Goal: Task Accomplishment & Management: Use online tool/utility

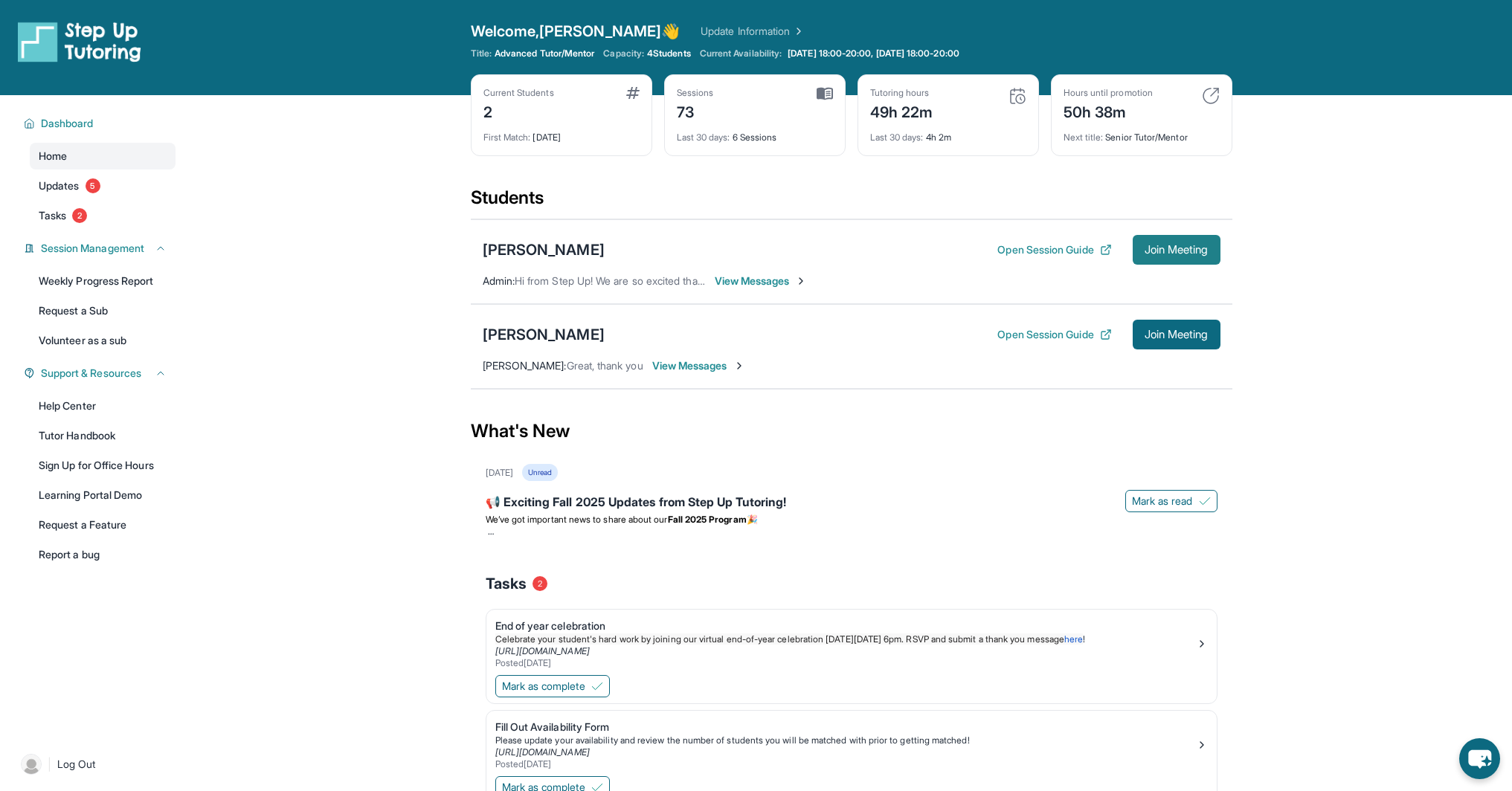
click at [1176, 247] on span "Join Meeting" at bounding box center [1176, 250] width 64 height 9
click at [1058, 252] on button "Open Session Guide" at bounding box center [1054, 250] width 113 height 15
